Goal: Information Seeking & Learning: Understand process/instructions

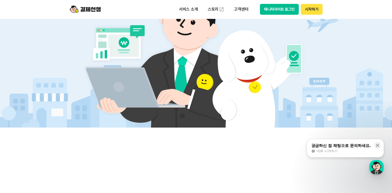
scroll to position [285, 0]
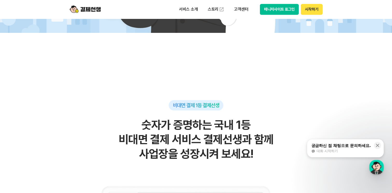
click at [342, 146] on div "궁금하신 점 채팅으로 문의하세요." at bounding box center [341, 145] width 60 height 5
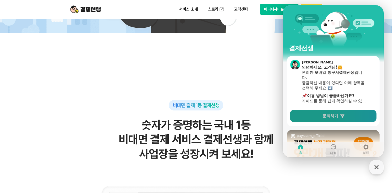
click at [332, 118] on span "문의하기" at bounding box center [331, 116] width 16 height 5
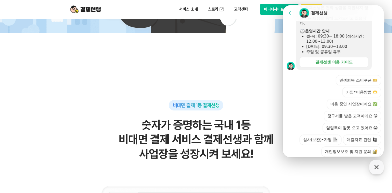
scroll to position [170, 0]
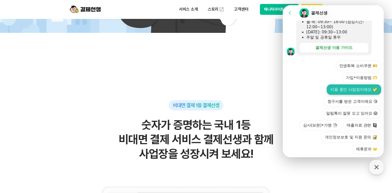
click at [346, 85] on button "이용 중인 사업장이에요 ✅" at bounding box center [354, 90] width 54 height 10
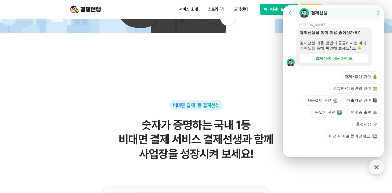
scroll to position [227, 0]
click at [324, 100] on button "자동결제 관련" at bounding box center [323, 100] width 38 height 10
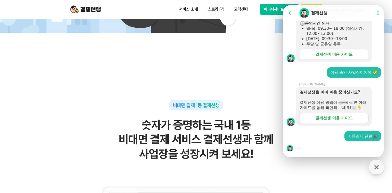
click at [337, 115] on link "결제선생 이용 가이드" at bounding box center [333, 118] width 69 height 10
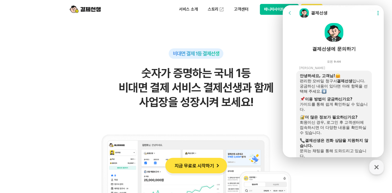
scroll to position [0, 0]
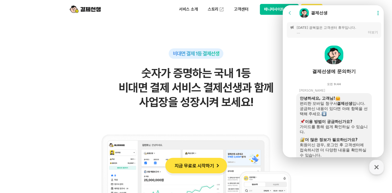
click at [290, 13] on icon at bounding box center [290, 12] width 5 height 5
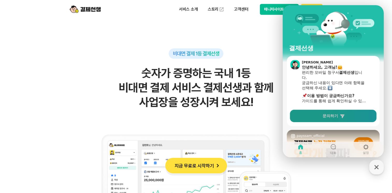
scroll to position [26, 0]
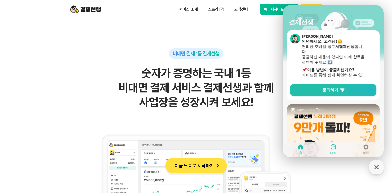
click at [335, 150] on div at bounding box center [333, 147] width 6 height 7
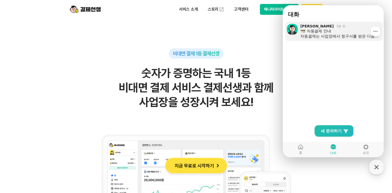
click at [333, 33] on div "자동결제 안내 자동결제는 사업장에서 청구서를 받은 다음날 오전 10시부터 순차적으로 진행 되는 기능입니다. 특정 날짜를 지정하는 정기결제 기능…" at bounding box center [339, 34] width 79 height 10
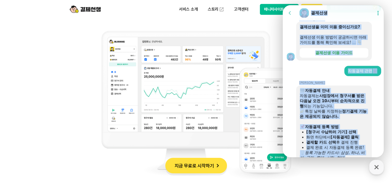
scroll to position [254, 0]
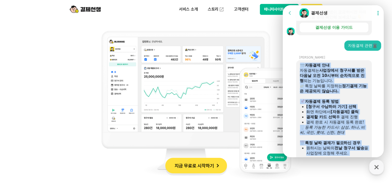
drag, startPoint x: 348, startPoint y: 74, endPoint x: 301, endPoint y: 66, distance: 47.6
click at [301, 66] on div "자동결제 안내 자동결제는 사업장에서 청구서를 받은 다음날 오전 10시부터 순차적으로 진행 되는 기능입니다. 특정 날짜를 지정하는 정기결제 기능…" at bounding box center [334, 132] width 76 height 145
drag, startPoint x: 301, startPoint y: 66, endPoint x: 310, endPoint y: 71, distance: 10.6
copy div "자동결제 안내 자동결제는 사업장에서 청구서를 받은 다음날 오전 10시부터 순차적으로 진행 되는 기능입니다. 특정 날짜를 지정하는 정기결제 기능…"
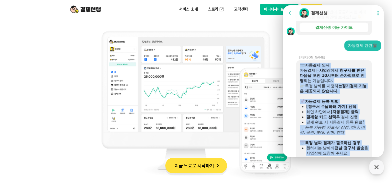
click at [290, 16] on button "Go to previous page" at bounding box center [292, 13] width 14 height 10
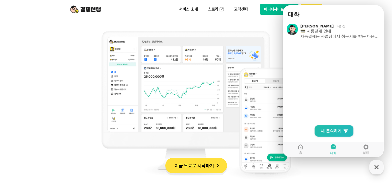
click at [176, 19] on div "비대면 결제 1등 결제선생 숫자가 증명하는 국내 1등 비대면 결제 서비스 결제선생과 함께 사업장을 성장시켜 보세요!" at bounding box center [196, 67] width 254 height 244
